Goal: Check status: Check status

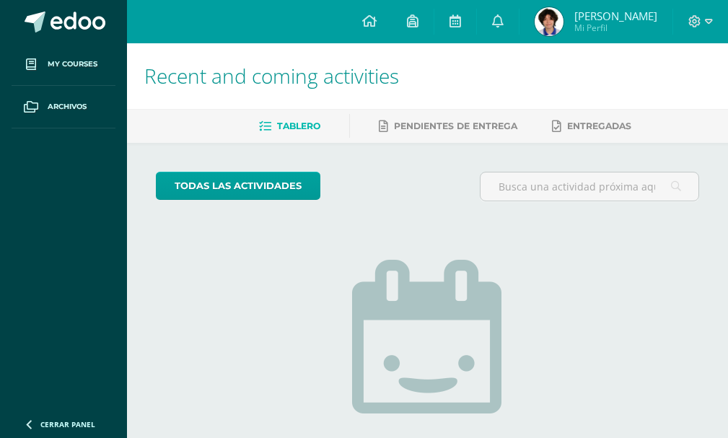
click at [564, 19] on img at bounding box center [549, 21] width 29 height 29
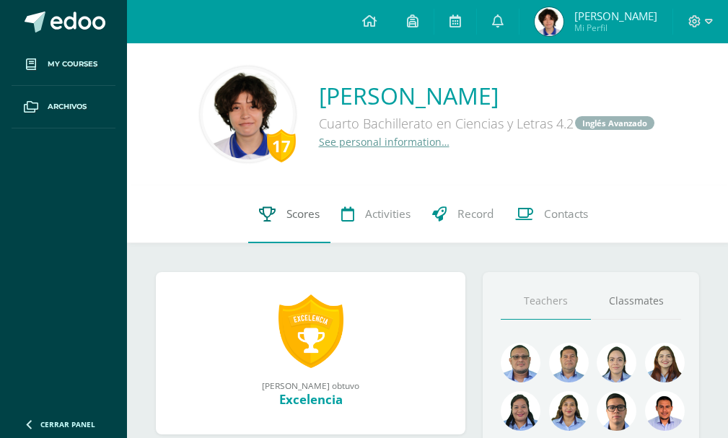
click at [291, 216] on span "Scores" at bounding box center [303, 213] width 33 height 15
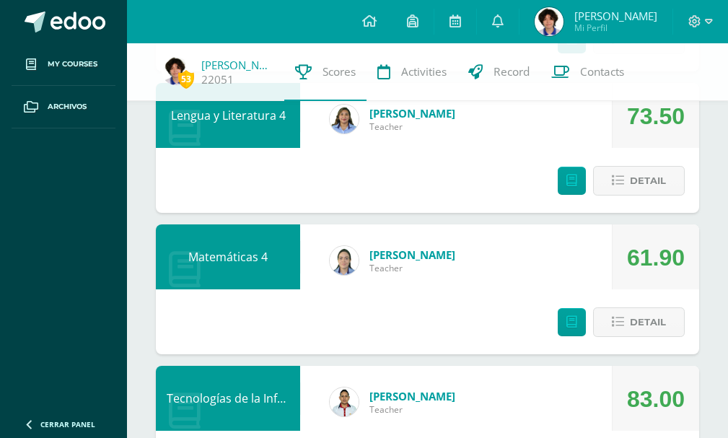
scroll to position [361, 0]
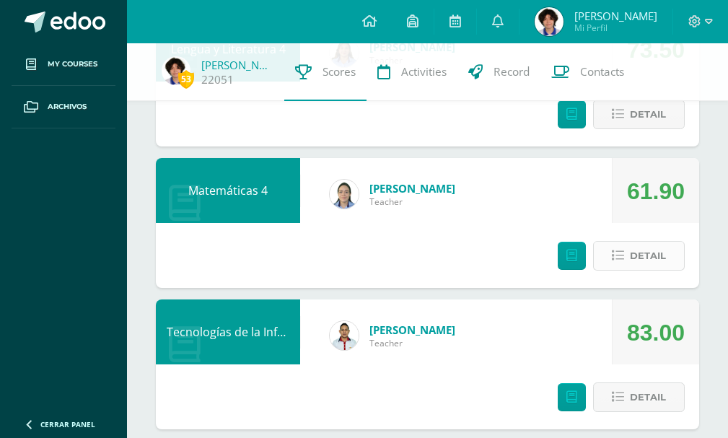
click at [624, 248] on button "Detail" at bounding box center [639, 256] width 92 height 30
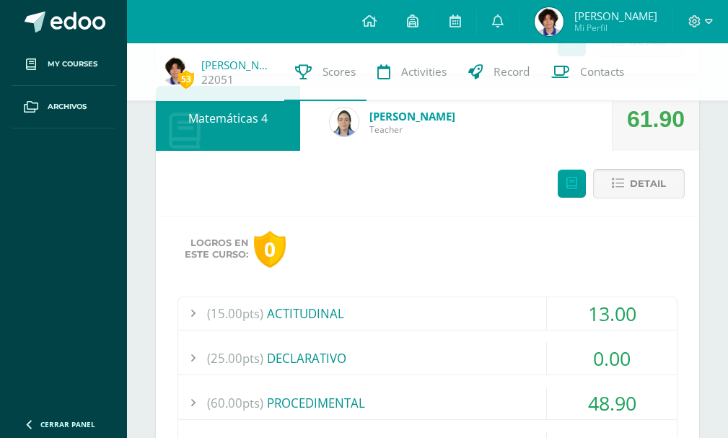
scroll to position [578, 0]
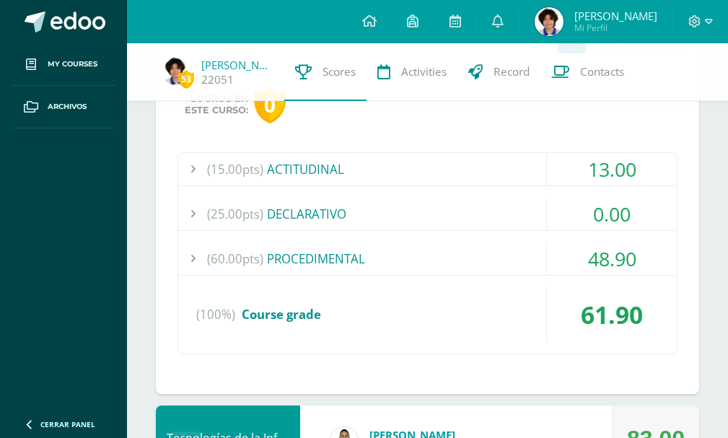
click at [418, 227] on div "(25.00pts) DECLARATIVO" at bounding box center [427, 214] width 499 height 32
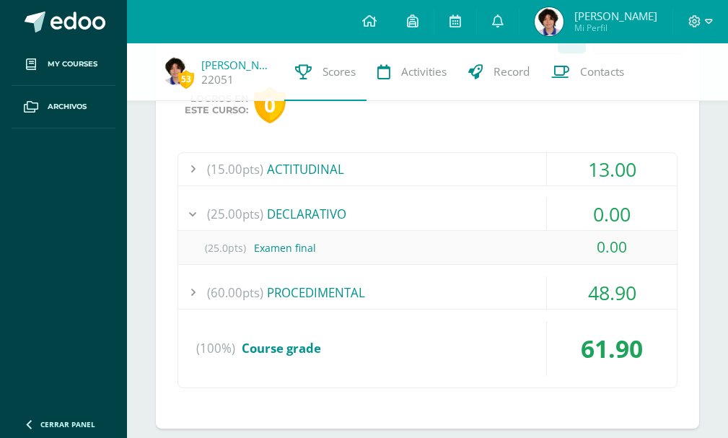
click at [412, 225] on div "(25.00pts) DECLARATIVO" at bounding box center [427, 214] width 499 height 32
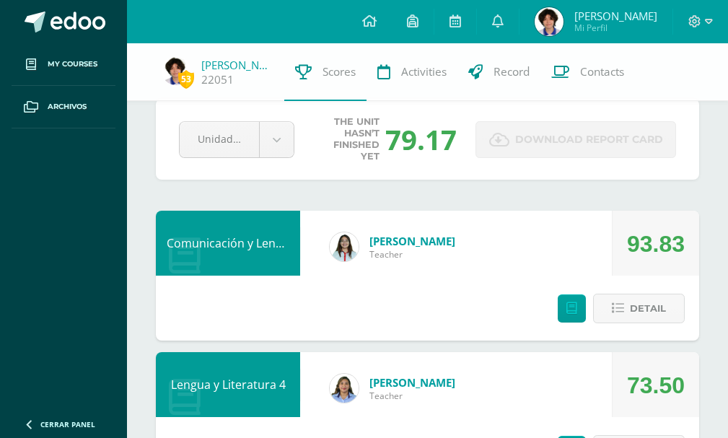
scroll to position [0, 0]
